Goal: Task Accomplishment & Management: Use online tool/utility

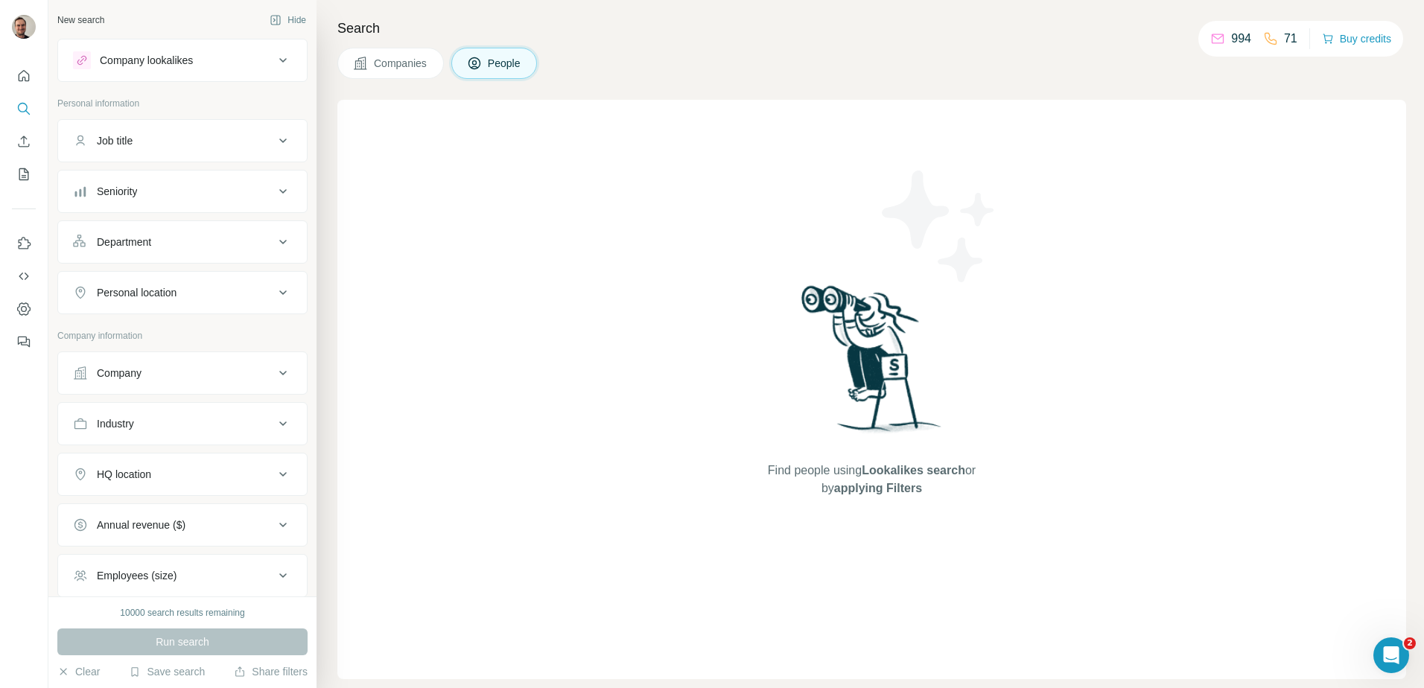
click at [171, 377] on div "Company" at bounding box center [173, 373] width 201 height 15
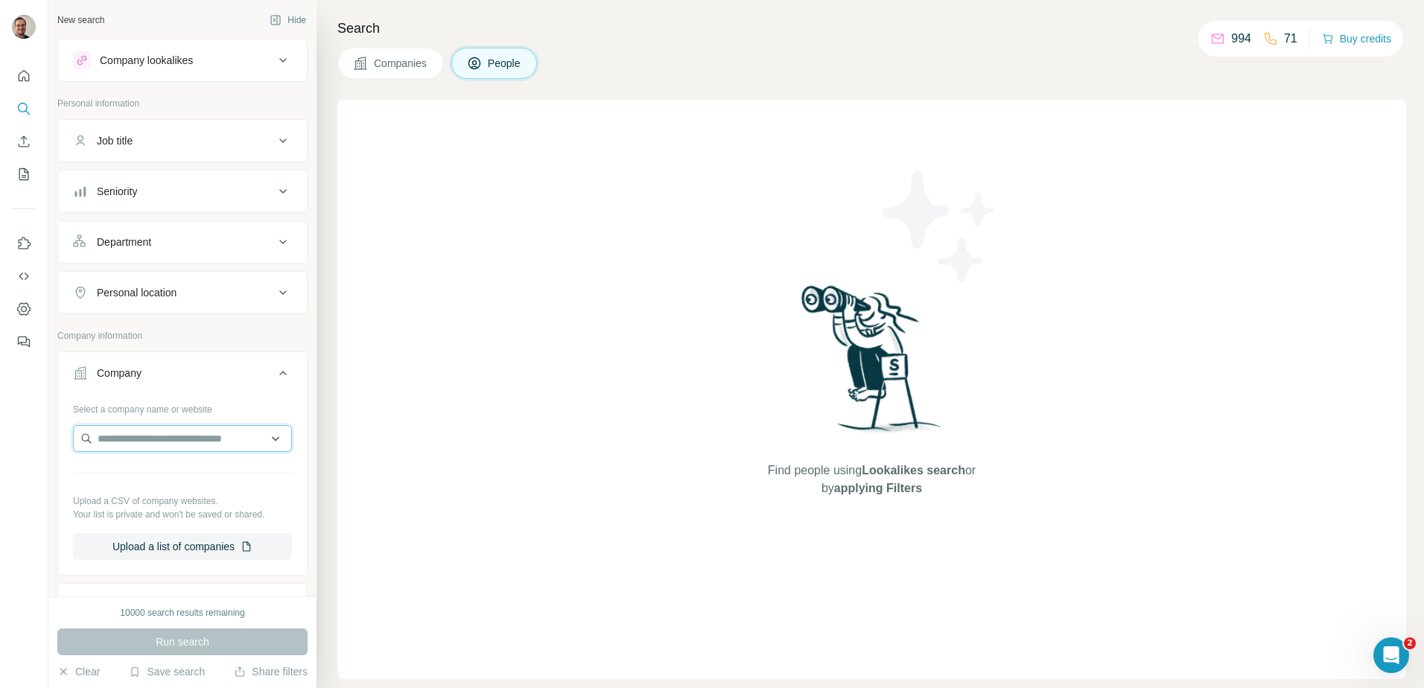
click at [162, 434] on input "text" at bounding box center [182, 438] width 219 height 27
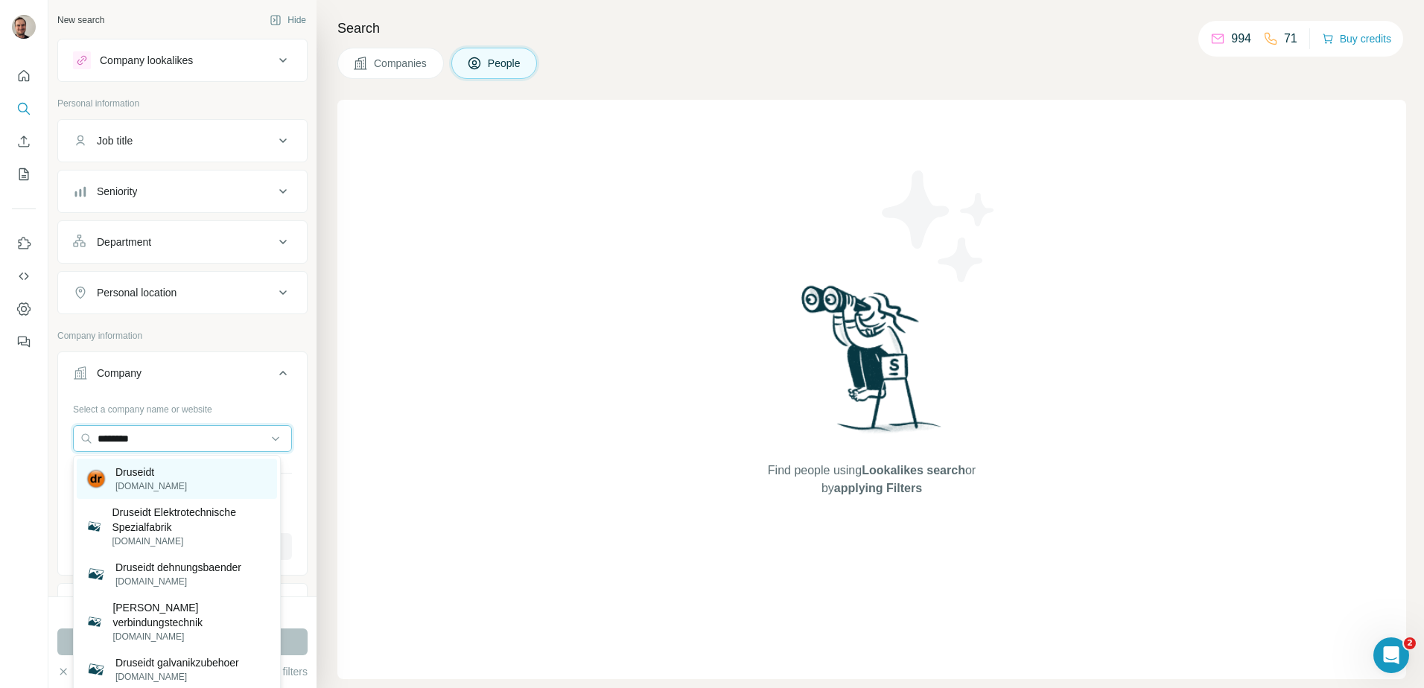
type input "********"
click at [141, 470] on p "Druseidt" at bounding box center [150, 472] width 71 height 15
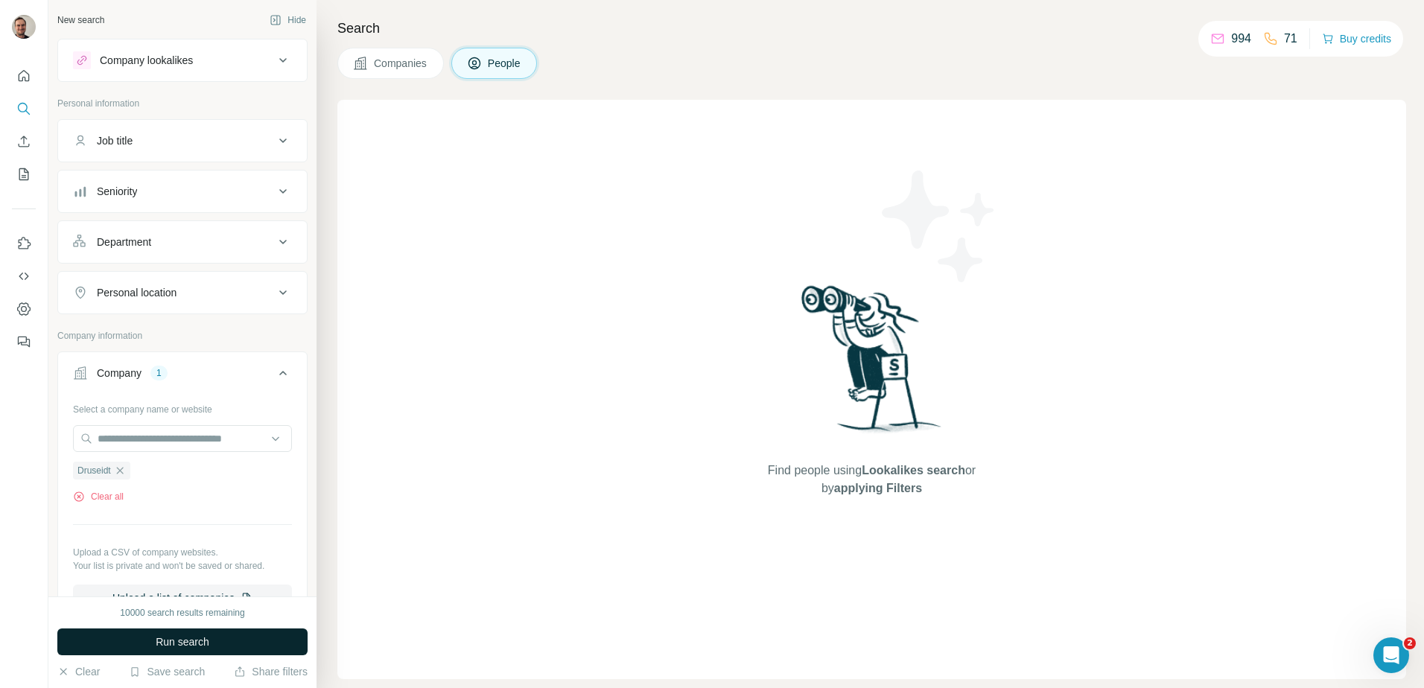
click at [178, 638] on span "Run search" at bounding box center [183, 641] width 54 height 15
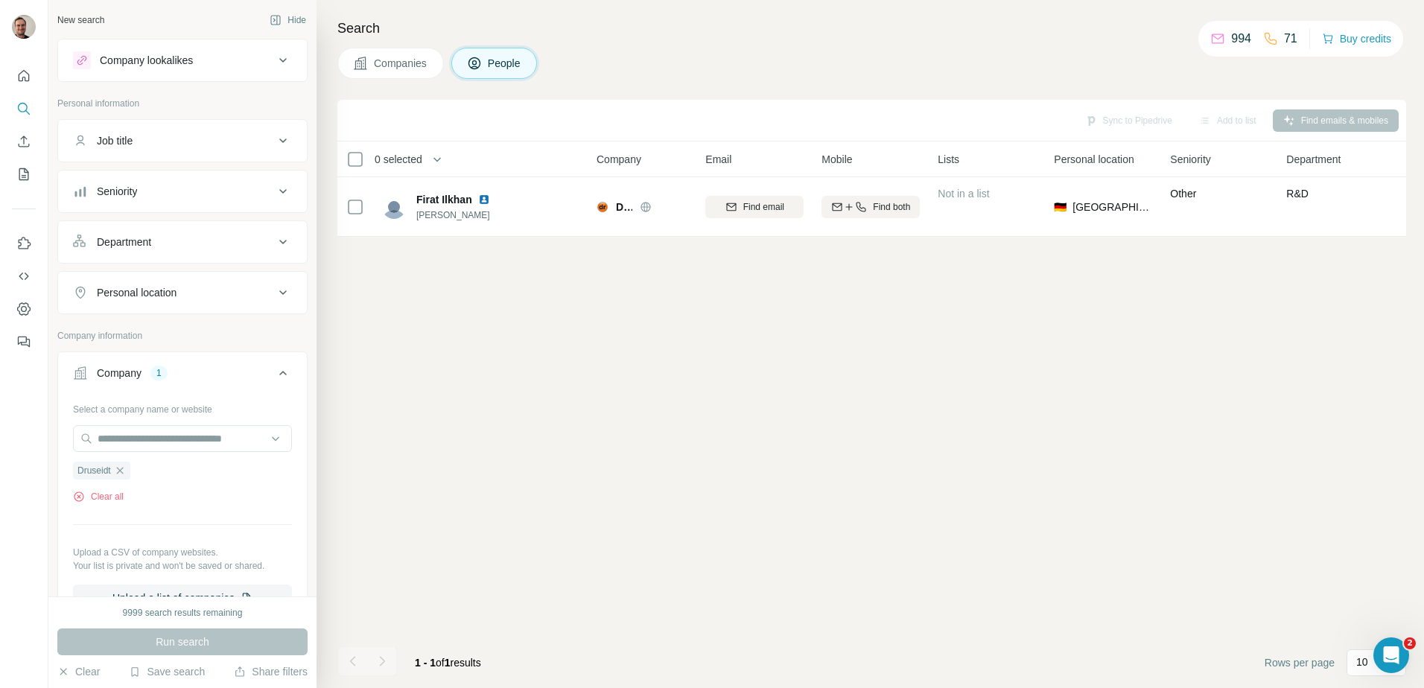
click at [404, 68] on span "Companies" at bounding box center [401, 63] width 54 height 15
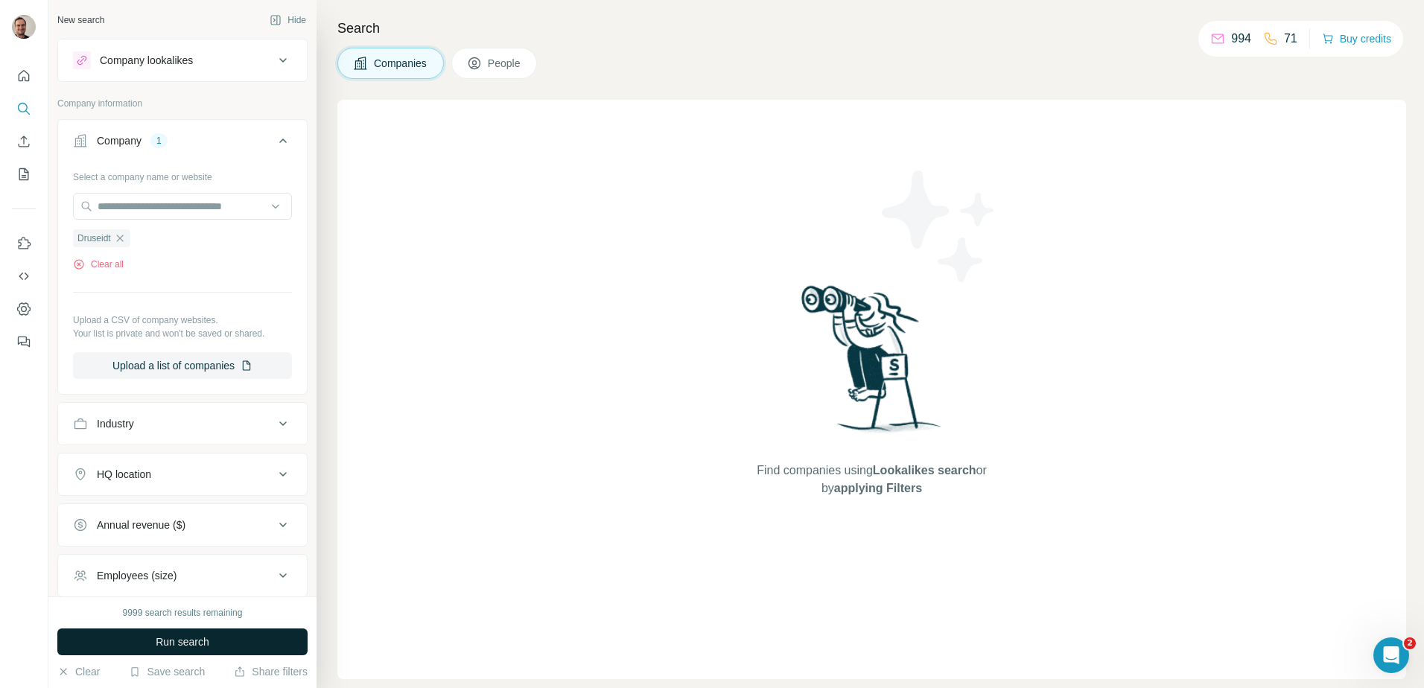
click at [226, 645] on button "Run search" at bounding box center [182, 641] width 250 height 27
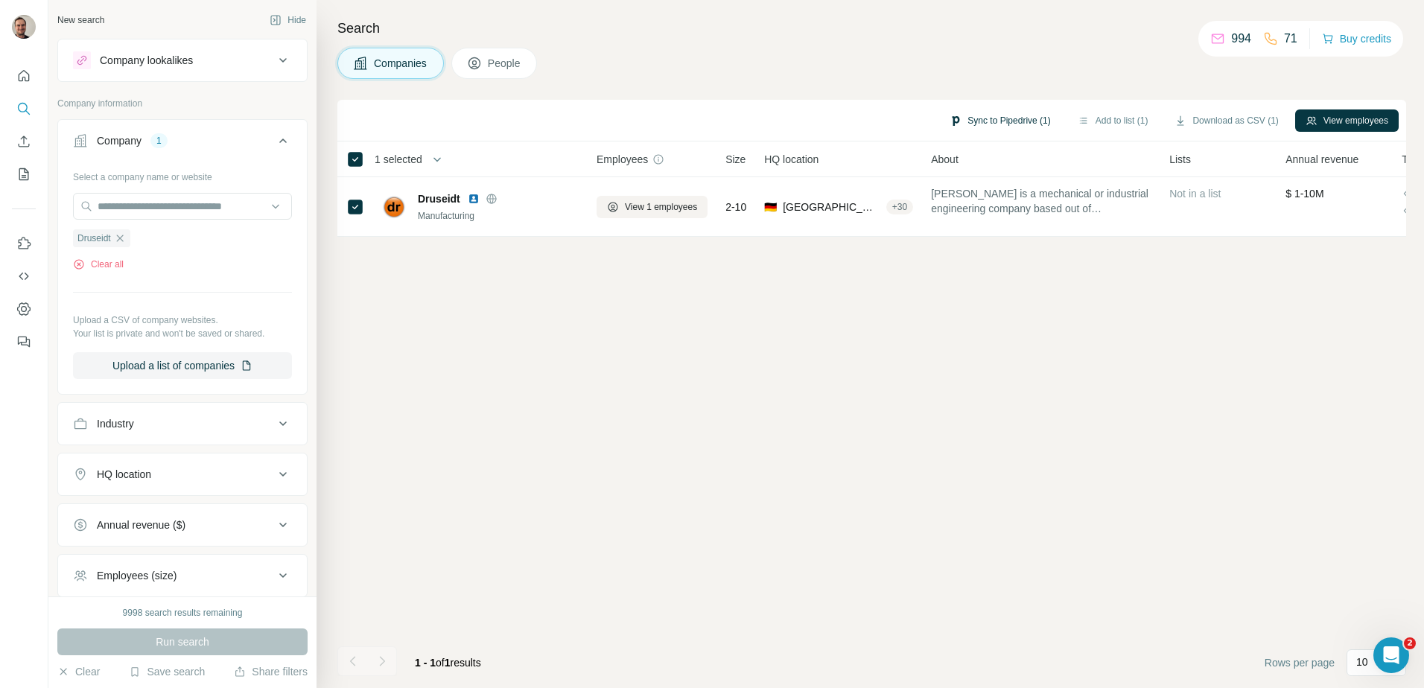
click at [1005, 122] on button "Sync to Pipedrive (1)" at bounding box center [999, 120] width 121 height 22
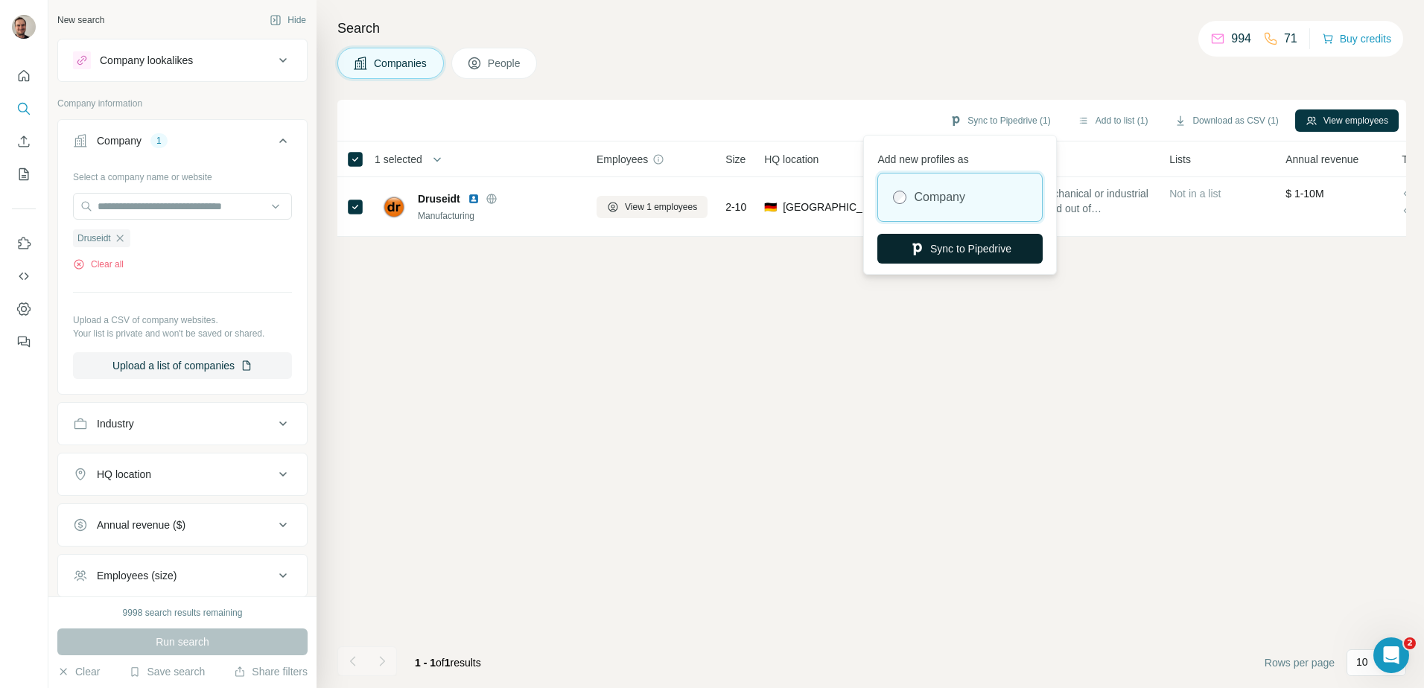
click at [970, 241] on button "Sync to Pipedrive" at bounding box center [959, 249] width 165 height 30
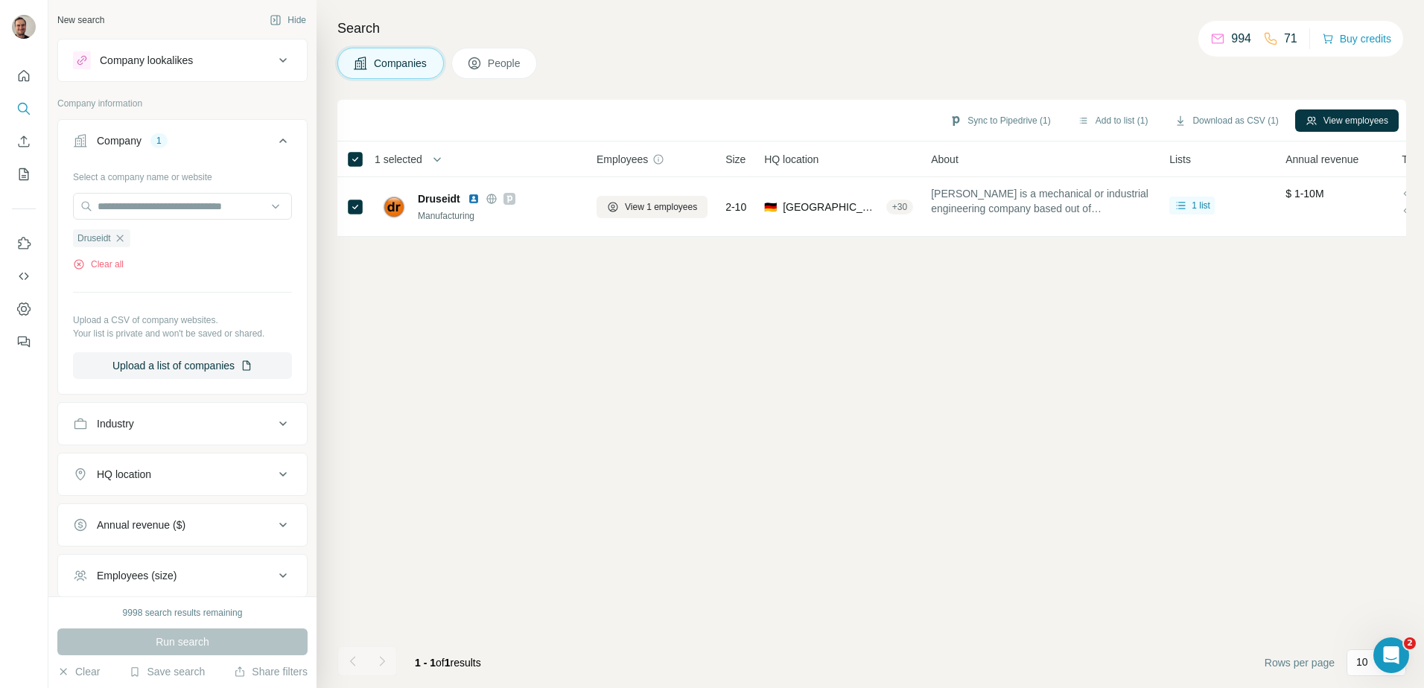
click at [509, 50] on button "People" at bounding box center [494, 63] width 86 height 31
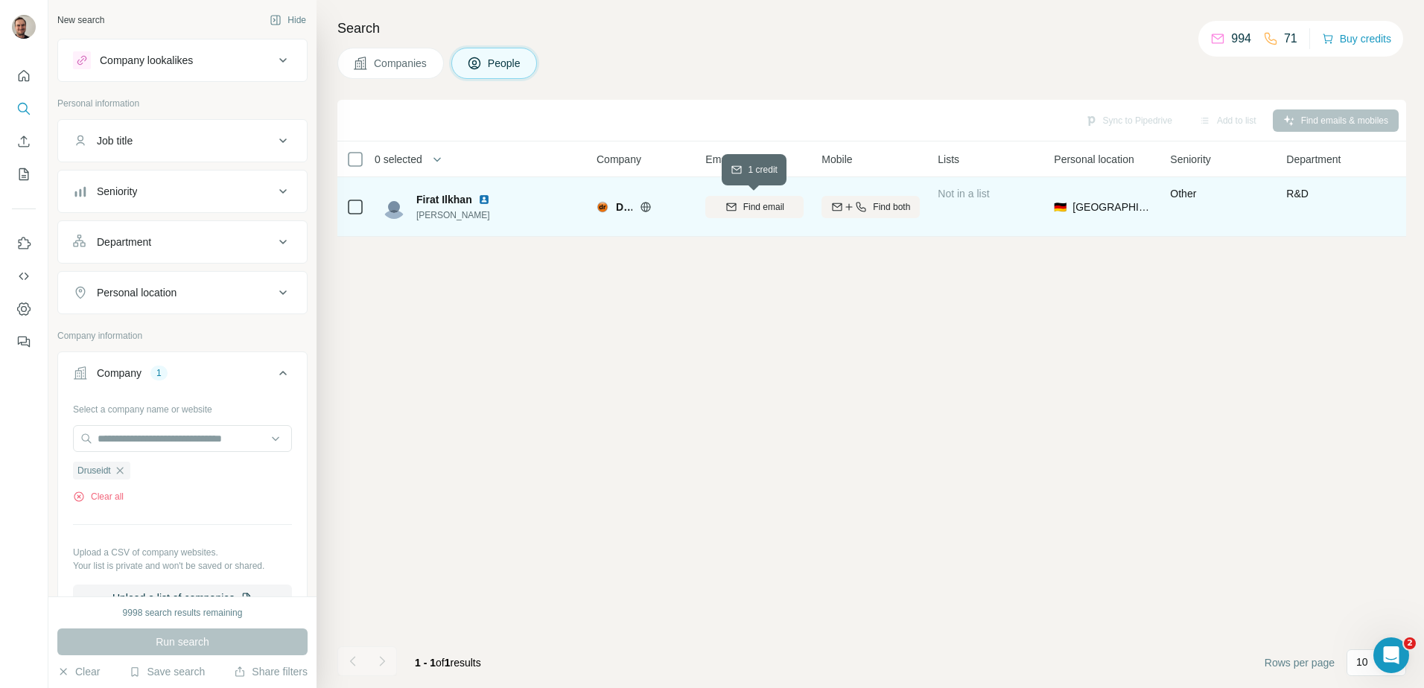
click at [773, 207] on span "Find email" at bounding box center [763, 206] width 41 height 13
click at [156, 433] on input "text" at bounding box center [182, 438] width 219 height 27
click at [123, 499] on button "Clear all" at bounding box center [98, 496] width 51 height 13
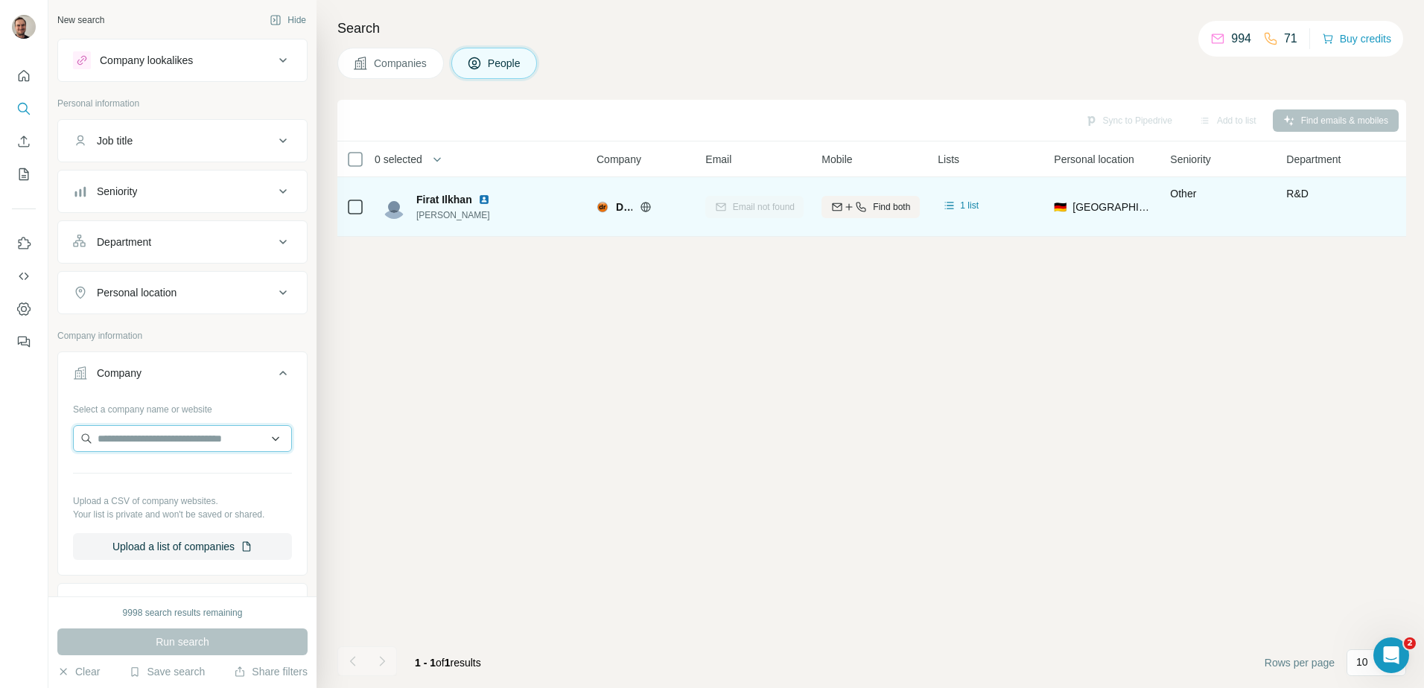
click at [135, 443] on input "text" at bounding box center [182, 438] width 219 height 27
type input "****"
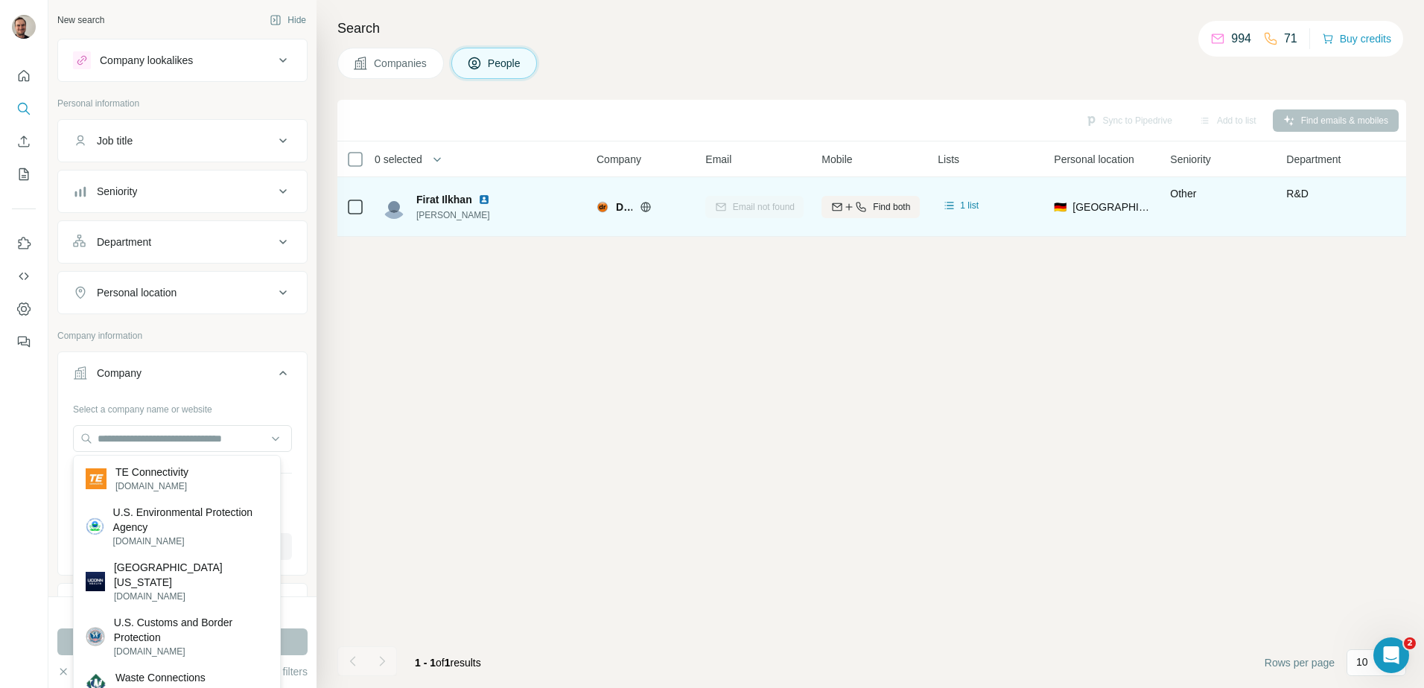
click at [580, 427] on div "Sync to Pipedrive Add to list Find emails & mobiles 0 selected People Company E…" at bounding box center [871, 394] width 1068 height 588
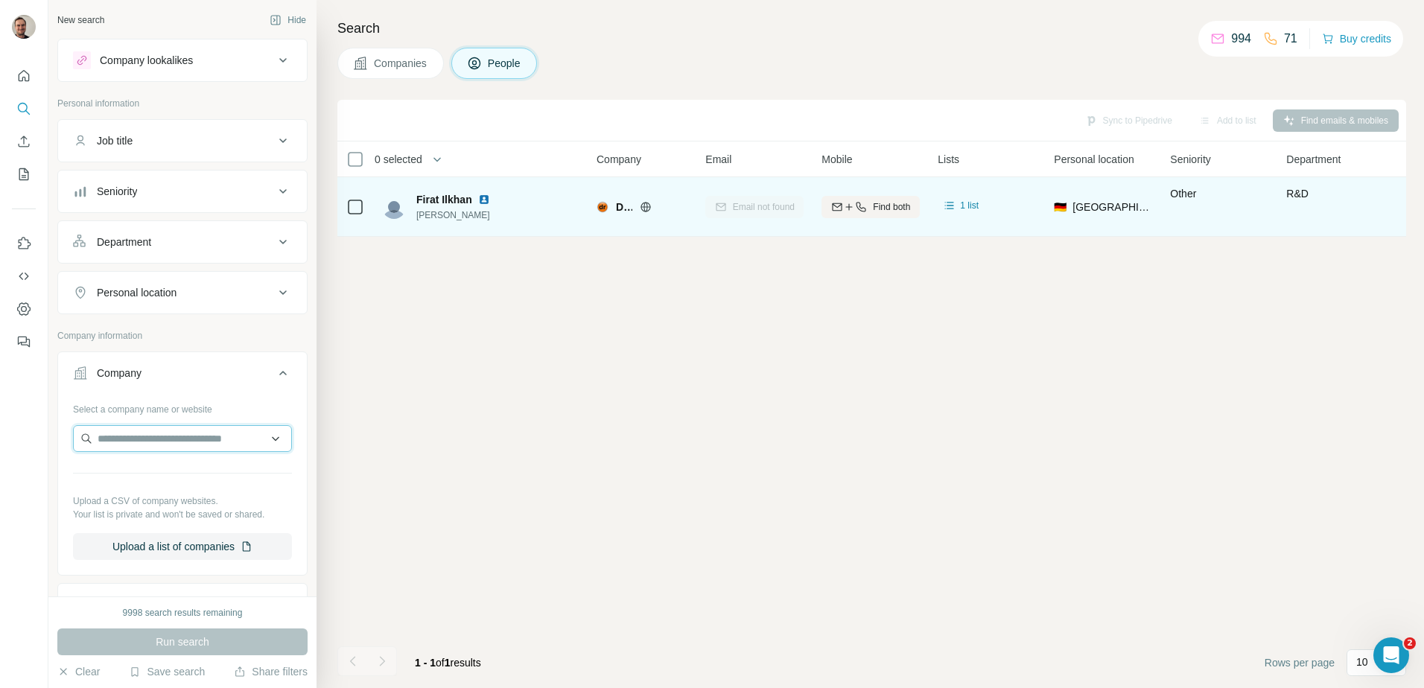
click at [144, 441] on input "text" at bounding box center [182, 438] width 219 height 27
click at [202, 438] on input "text" at bounding box center [182, 438] width 219 height 27
type input "*"
type input "**********"
click at [195, 545] on button "Upload a list of companies" at bounding box center [182, 546] width 219 height 27
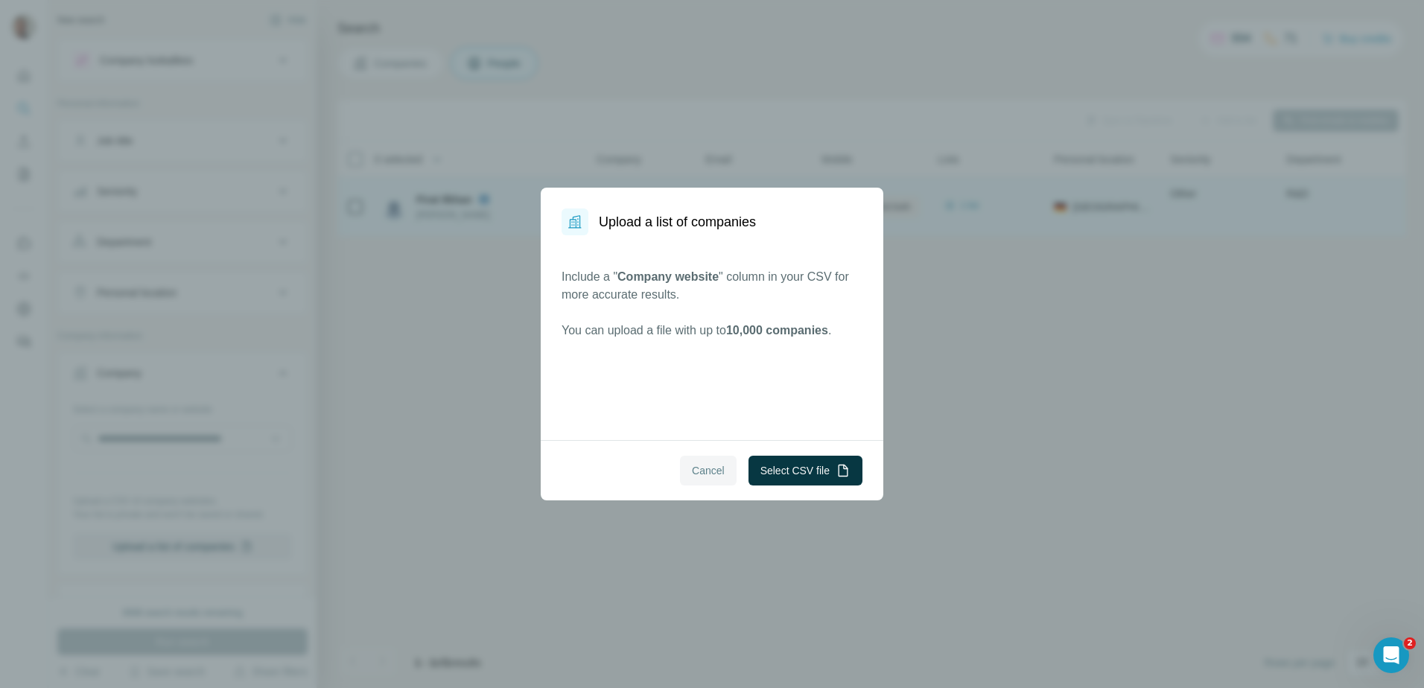
click at [692, 477] on span "Cancel" at bounding box center [708, 470] width 33 height 15
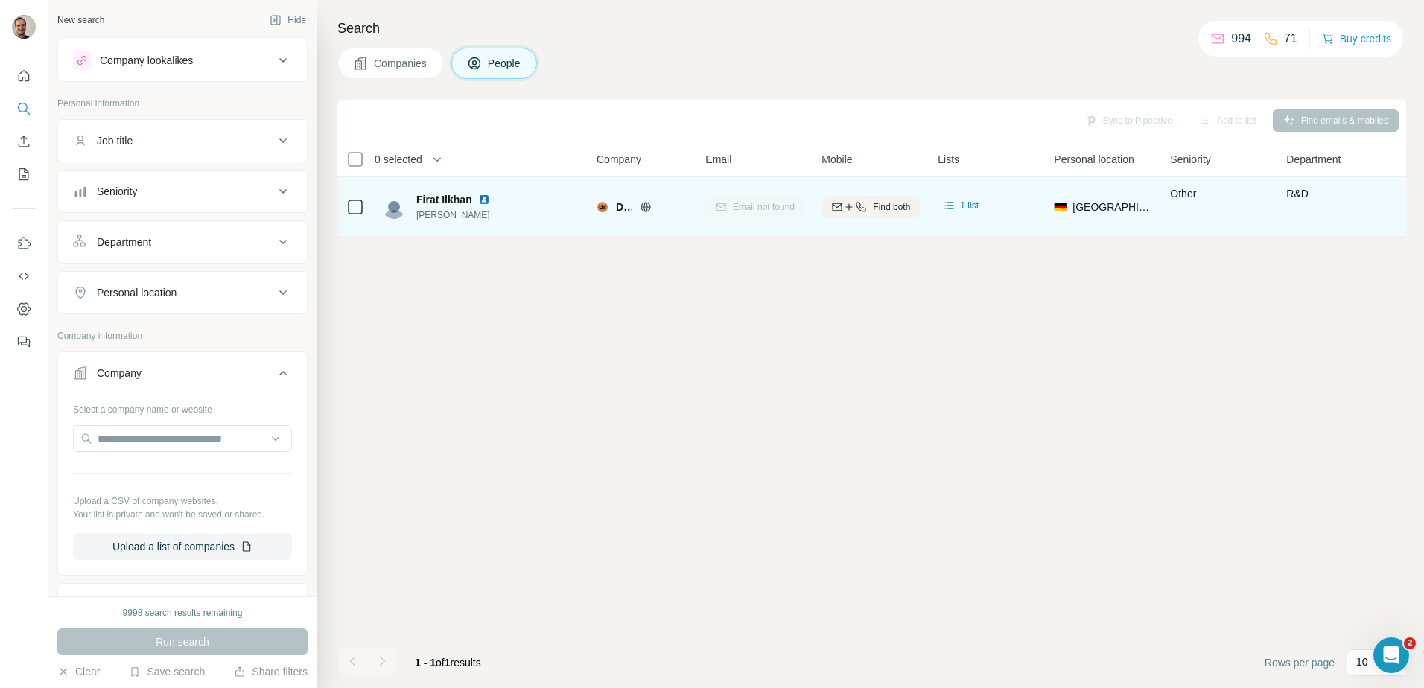
click at [233, 651] on div "Run search" at bounding box center [182, 641] width 250 height 27
click at [181, 445] on input "text" at bounding box center [182, 438] width 219 height 27
click at [78, 672] on button "Clear" at bounding box center [78, 671] width 42 height 15
click at [200, 437] on input "text" at bounding box center [182, 438] width 219 height 27
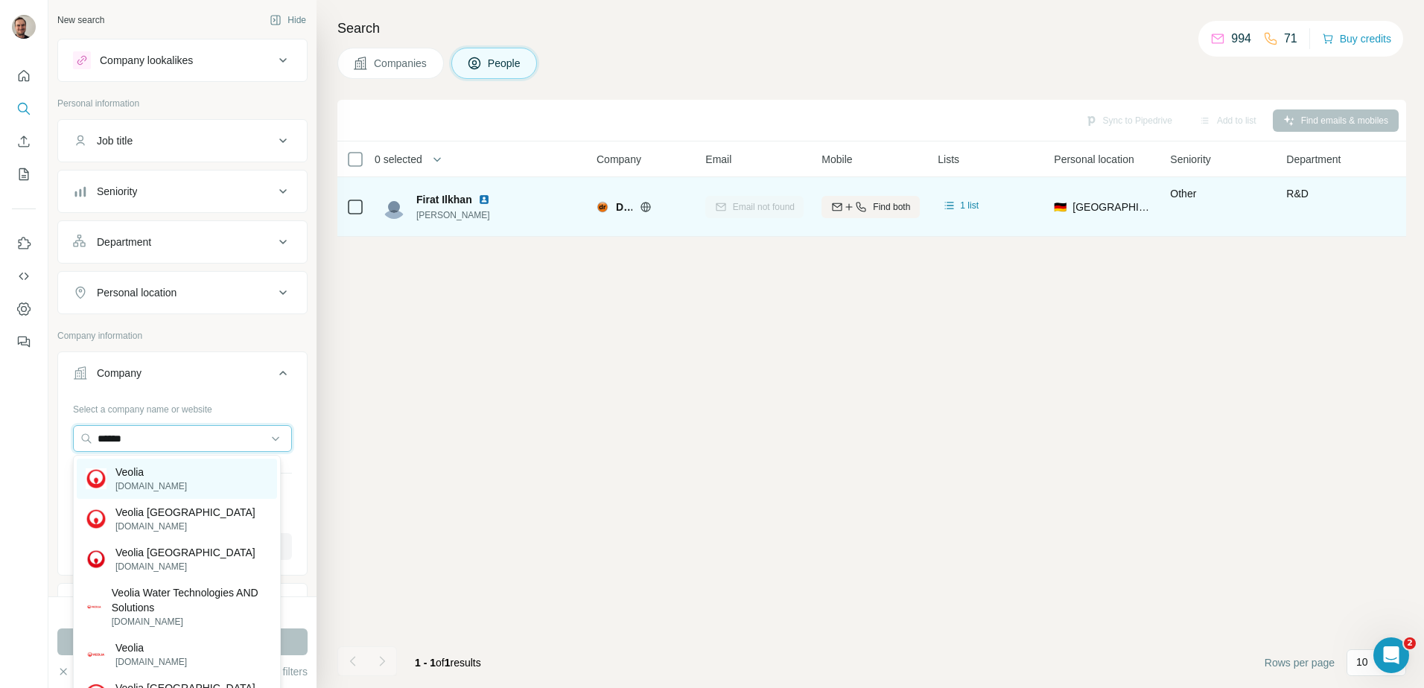
type input "******"
click at [170, 471] on div "Veolia [DOMAIN_NAME]" at bounding box center [177, 479] width 200 height 40
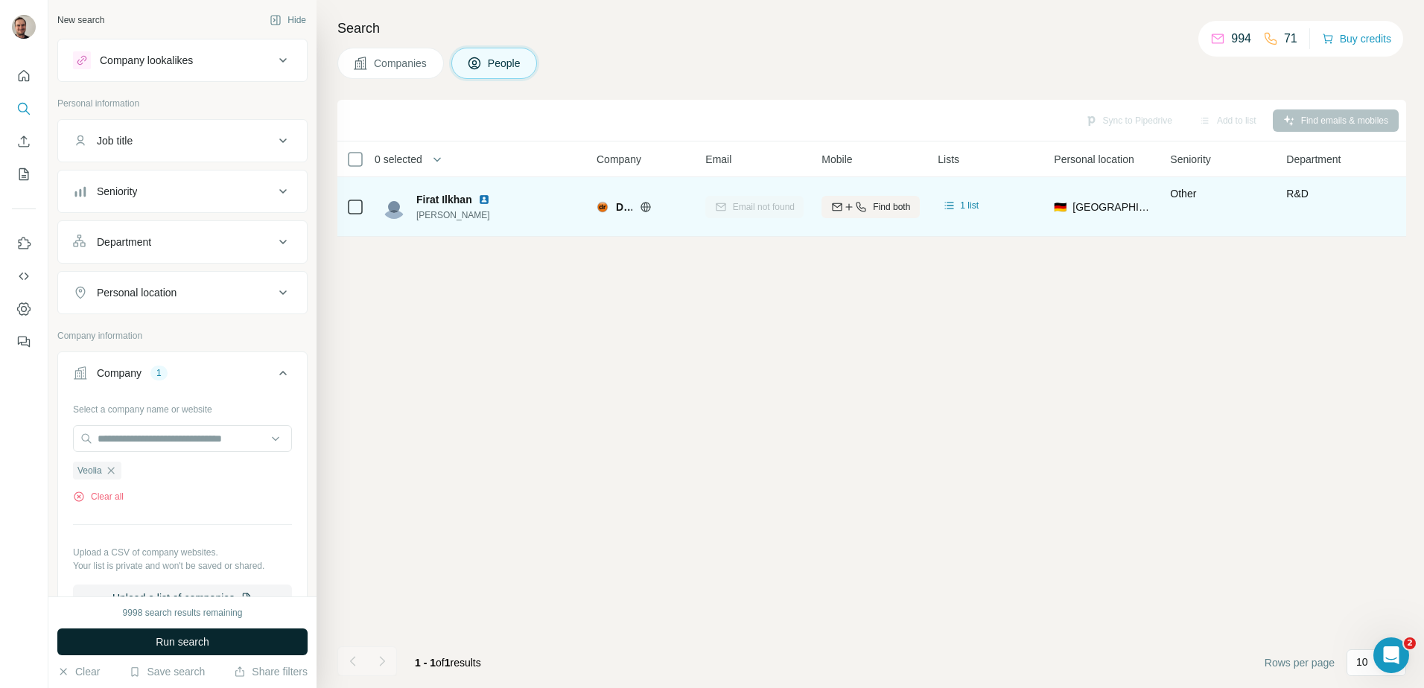
click at [278, 645] on button "Run search" at bounding box center [182, 641] width 250 height 27
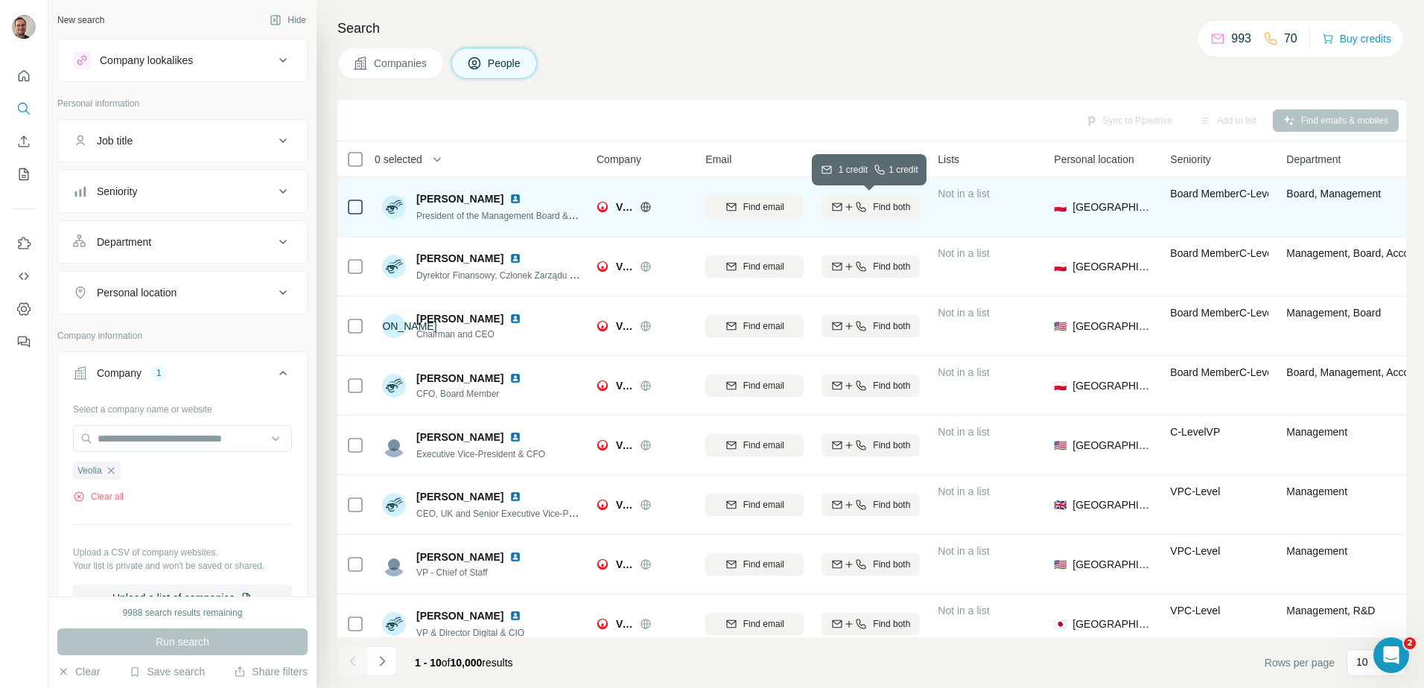
click at [882, 213] on span "Find both" at bounding box center [891, 206] width 37 height 13
click at [111, 494] on button "Clear all" at bounding box center [98, 496] width 51 height 13
